Goal: Information Seeking & Learning: Learn about a topic

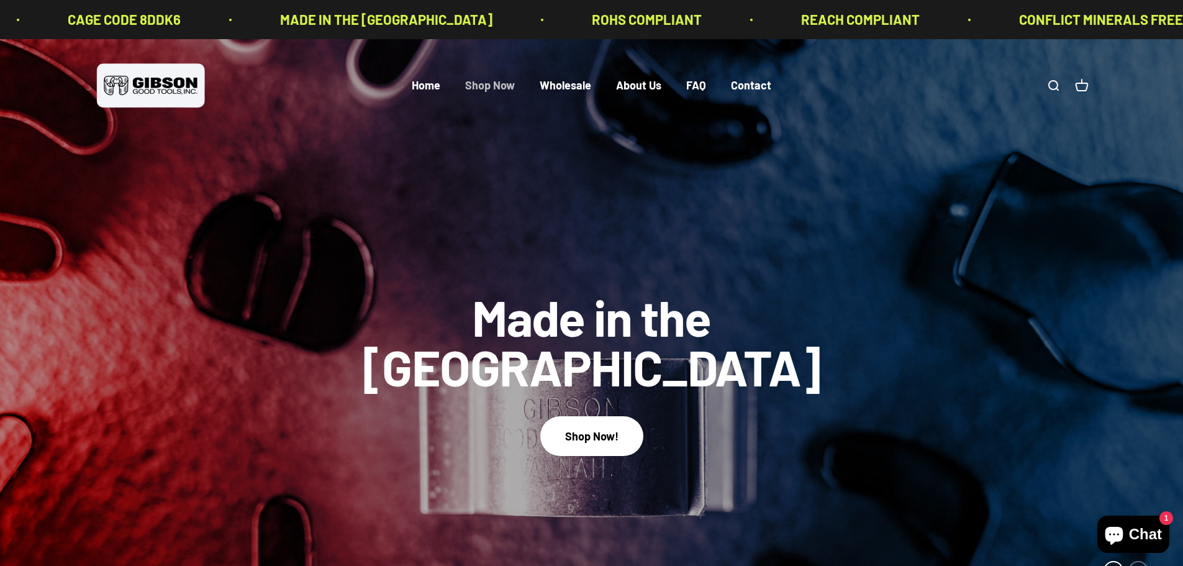
click at [489, 88] on link "Shop Now" at bounding box center [490, 86] width 50 height 14
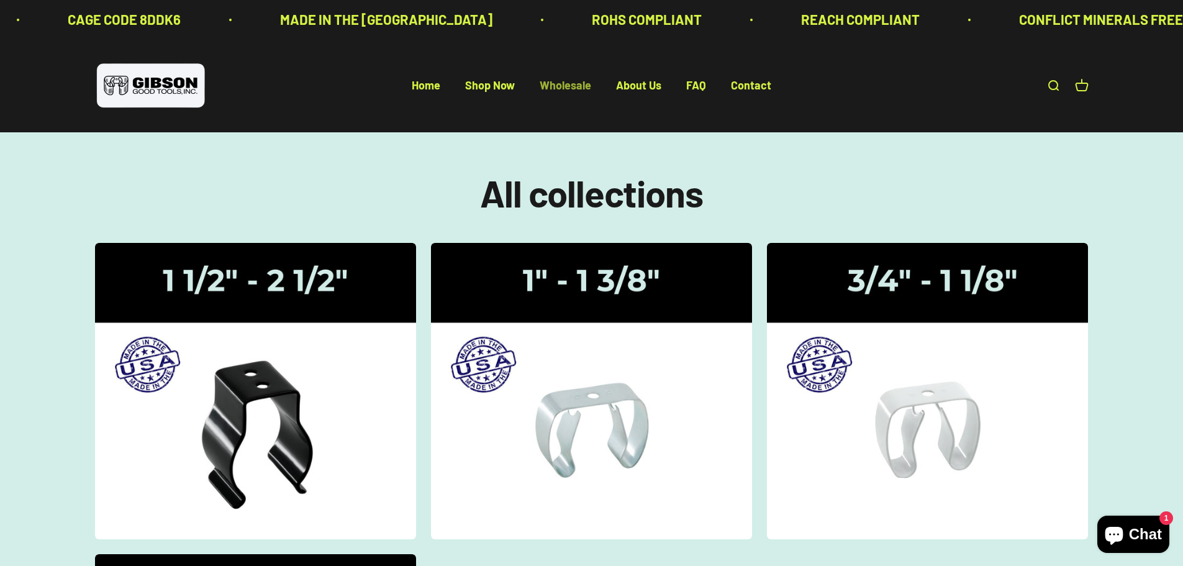
click at [570, 89] on link "Wholesale" at bounding box center [566, 86] width 52 height 14
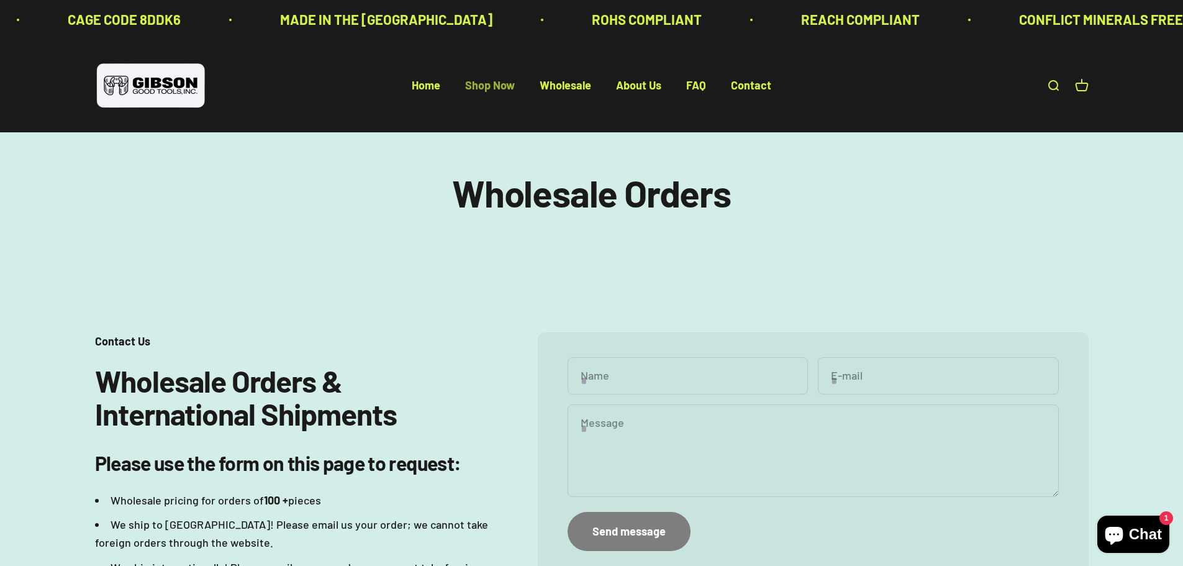
click at [502, 87] on link "Shop Now" at bounding box center [490, 86] width 50 height 14
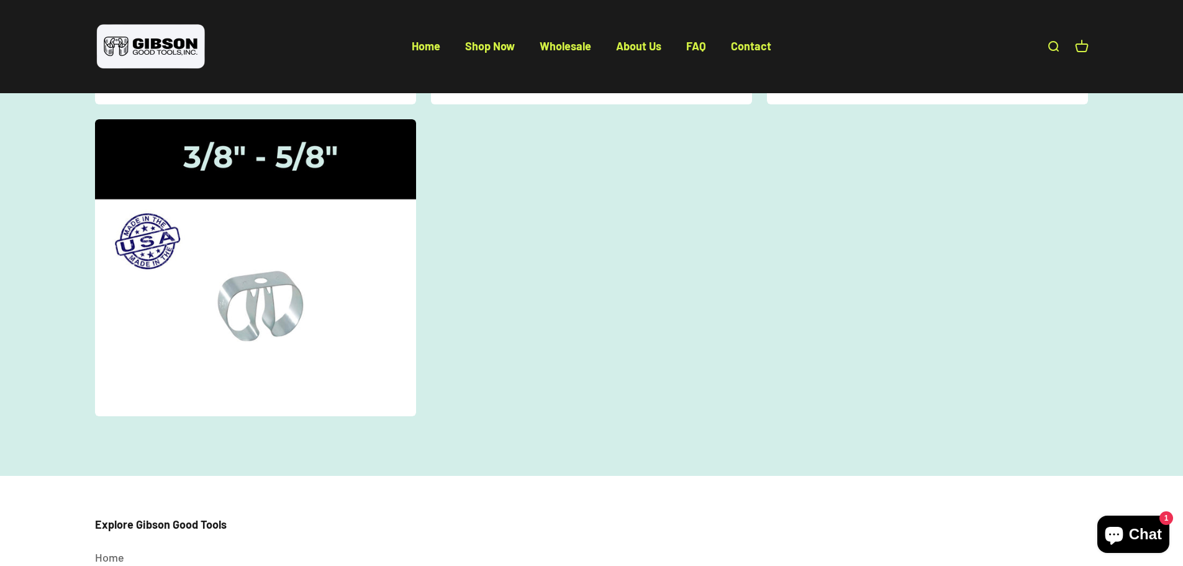
scroll to position [62, 0]
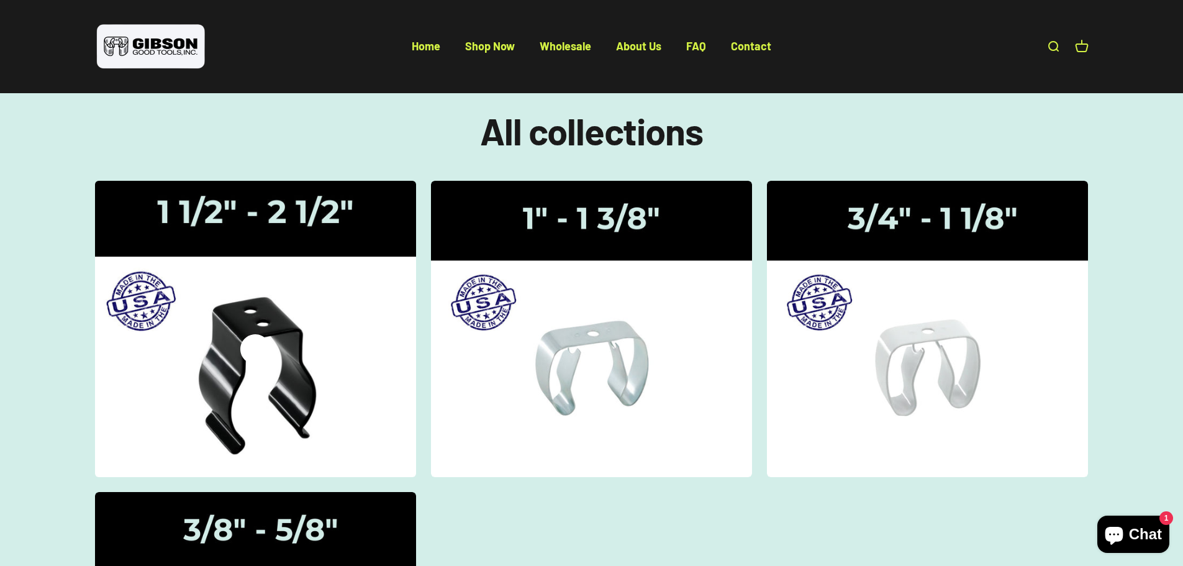
click at [294, 277] on img at bounding box center [255, 328] width 340 height 314
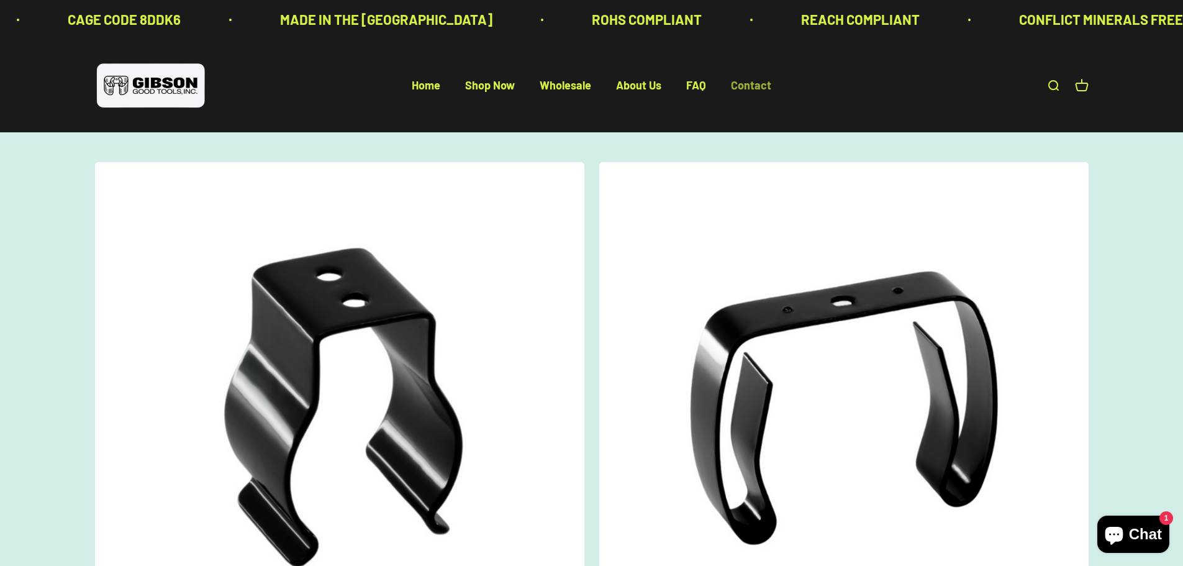
click at [748, 86] on link "Contact" at bounding box center [751, 86] width 40 height 14
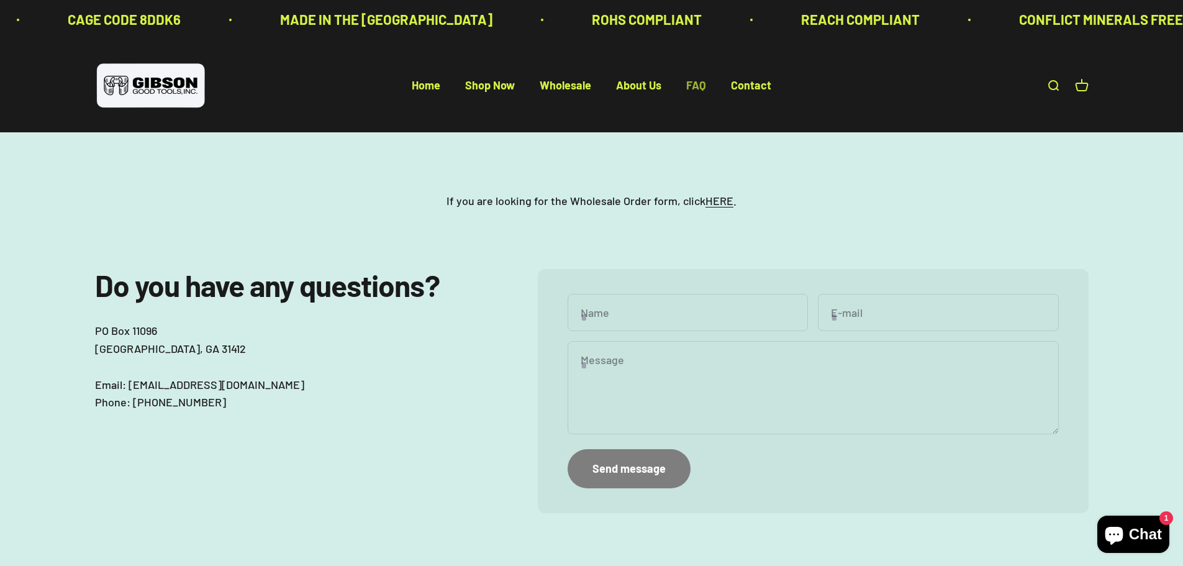
click at [701, 84] on link "FAQ" at bounding box center [696, 86] width 20 height 14
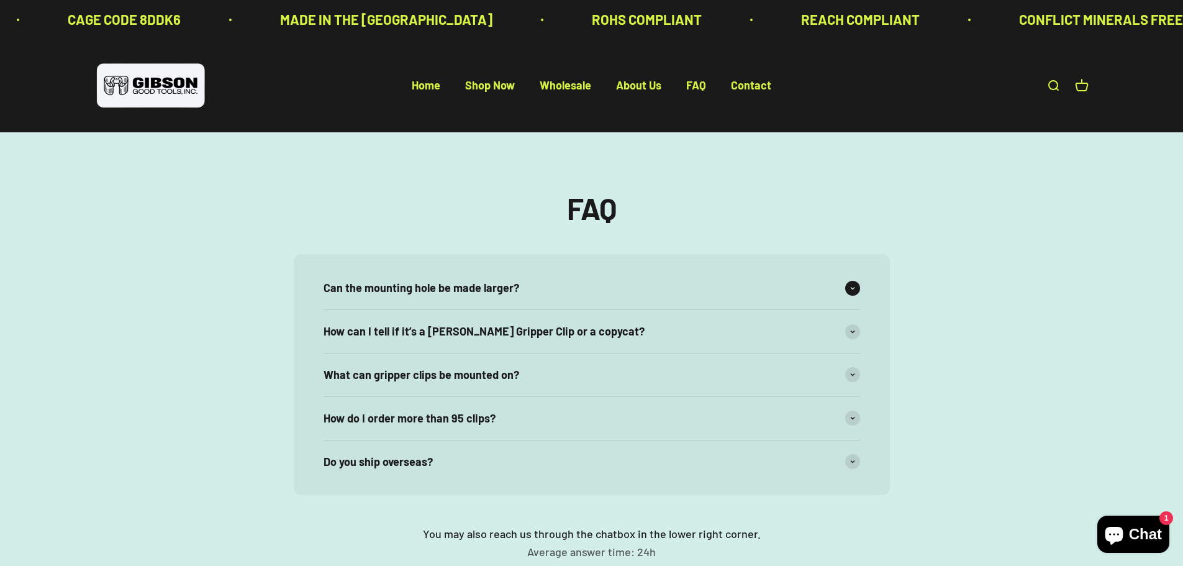
click at [850, 291] on span at bounding box center [852, 288] width 15 height 15
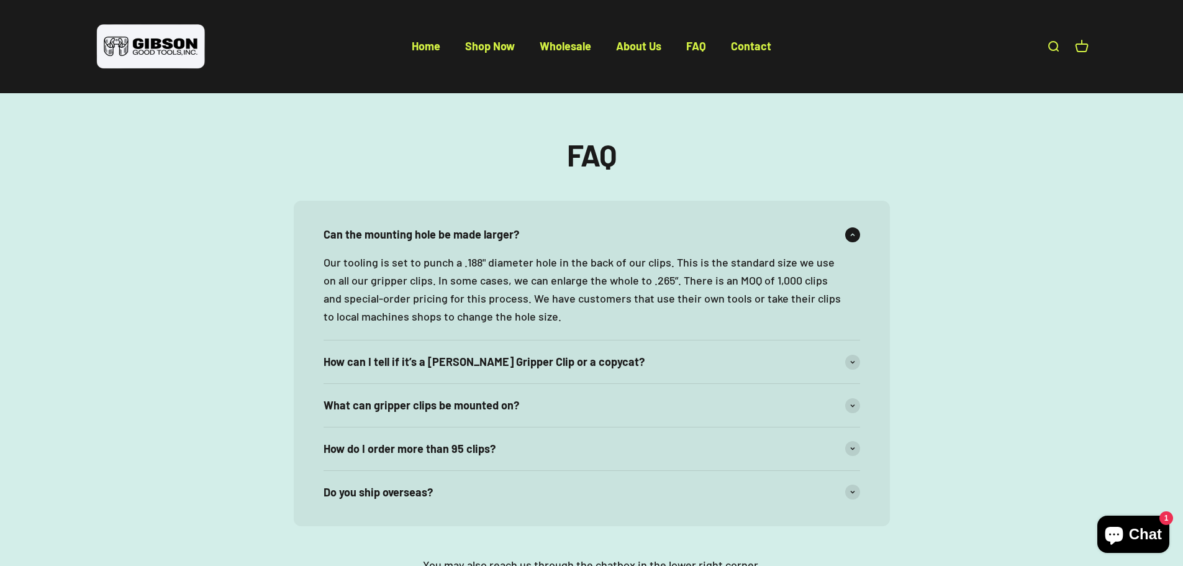
scroll to position [124, 0]
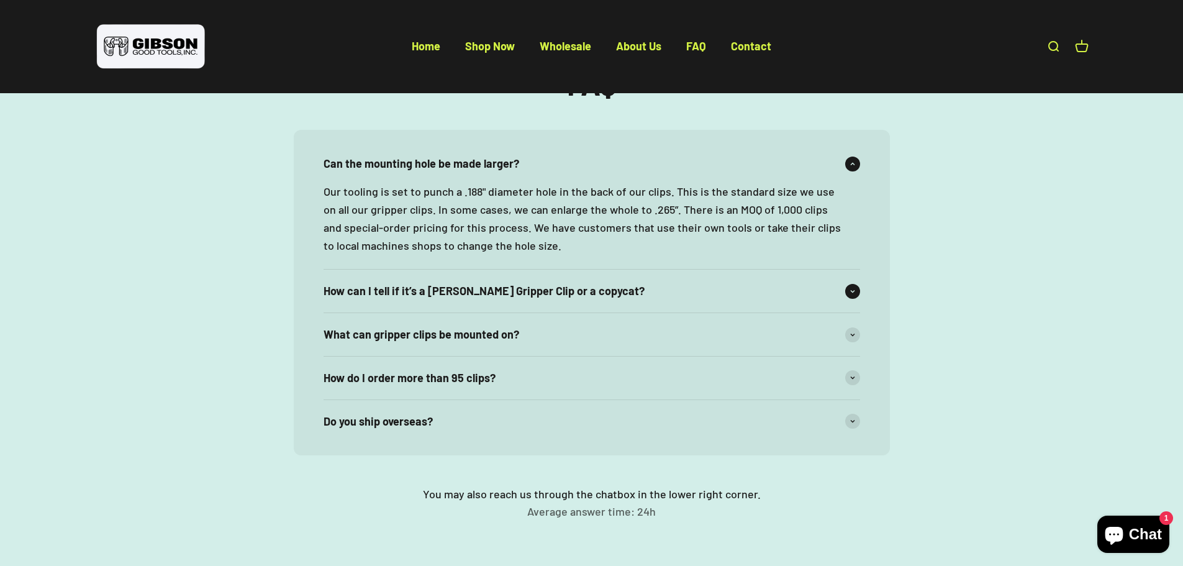
click at [849, 294] on span at bounding box center [852, 291] width 15 height 15
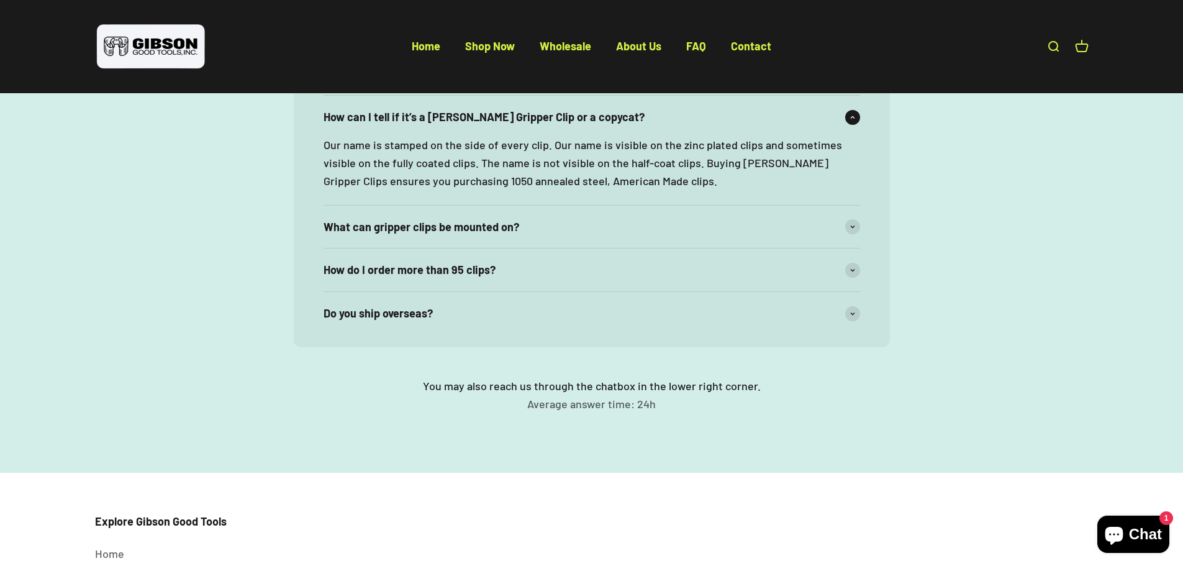
scroll to position [311, 0]
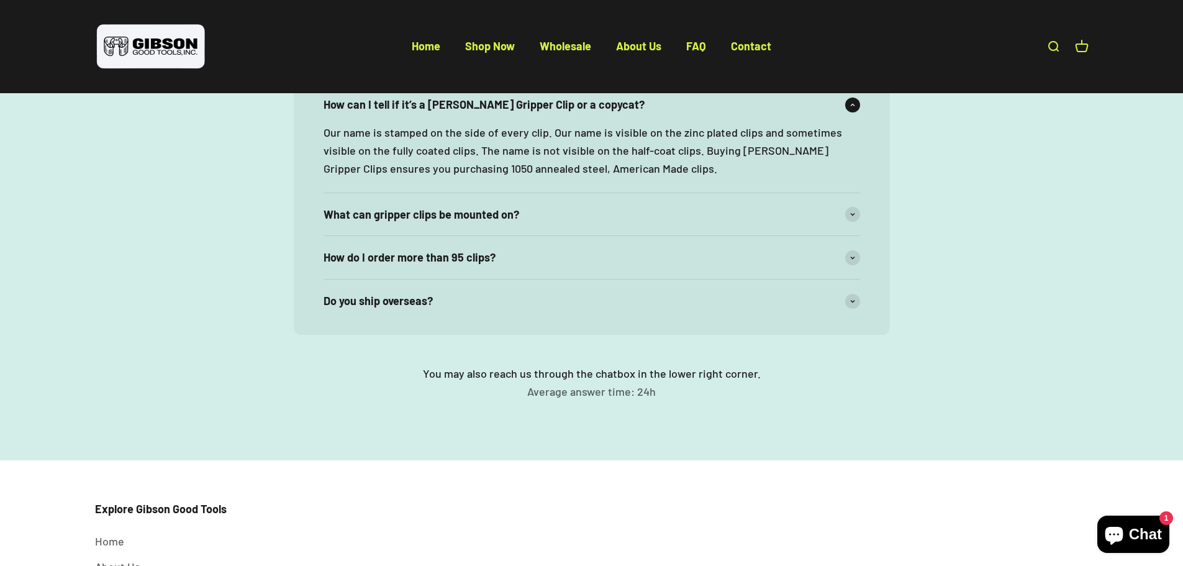
click at [860, 214] on div "Can the mounting hole be made larger? Our tooling is set to punch a .188" diame…" at bounding box center [592, 138] width 596 height 391
click at [852, 220] on span at bounding box center [852, 214] width 15 height 15
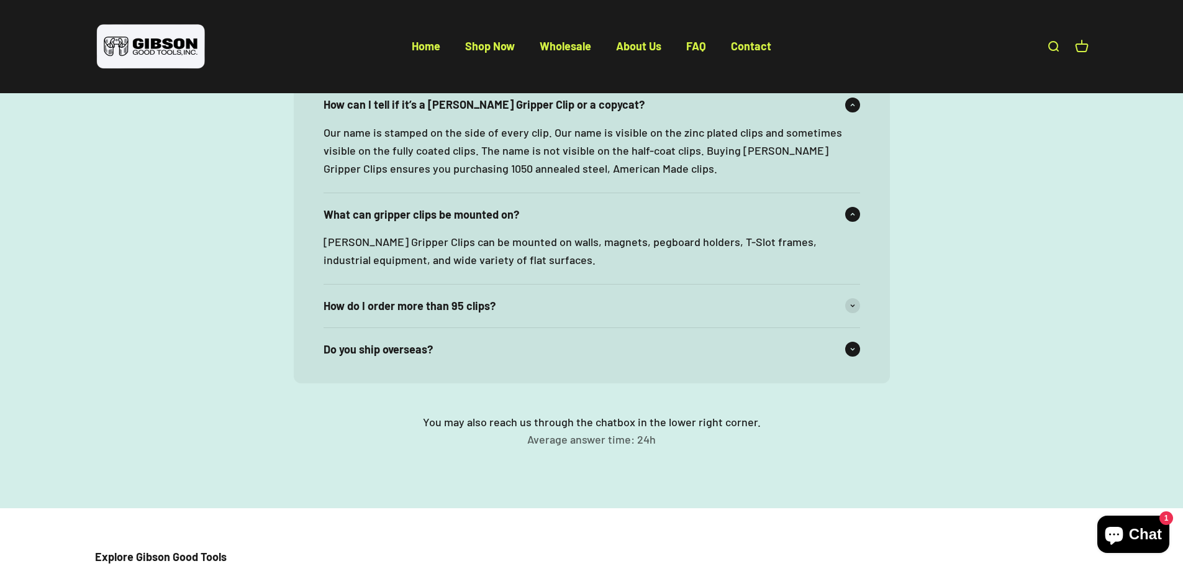
click at [850, 345] on span at bounding box center [852, 349] width 15 height 15
